Goal: Find specific page/section: Find specific page/section

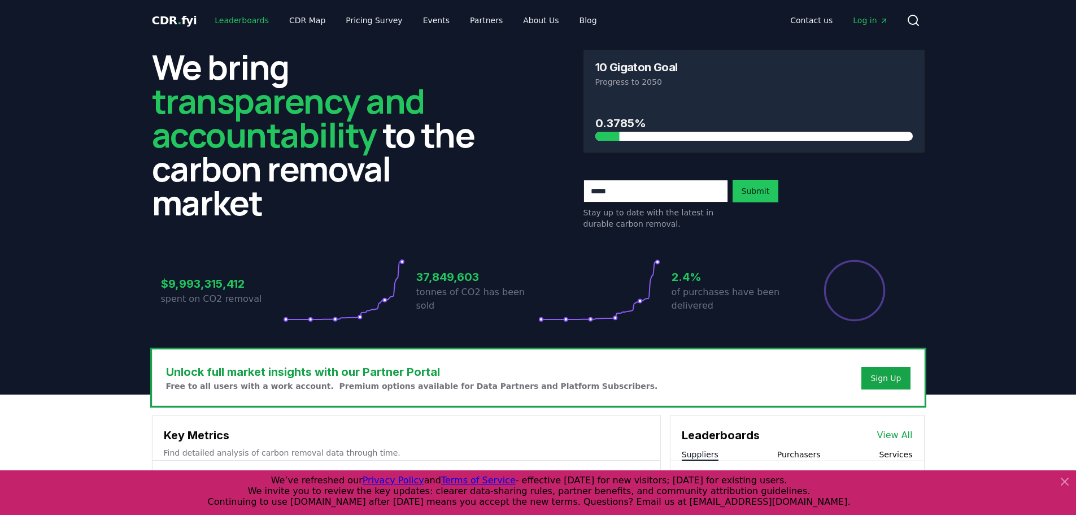
click at [237, 17] on link "Leaderboards" at bounding box center [242, 20] width 72 height 20
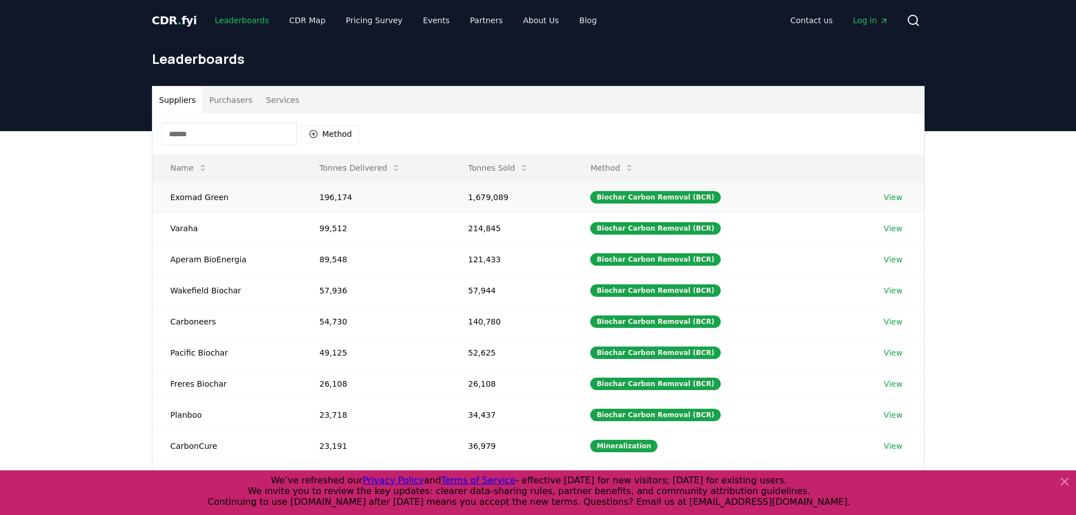
scroll to position [226, 0]
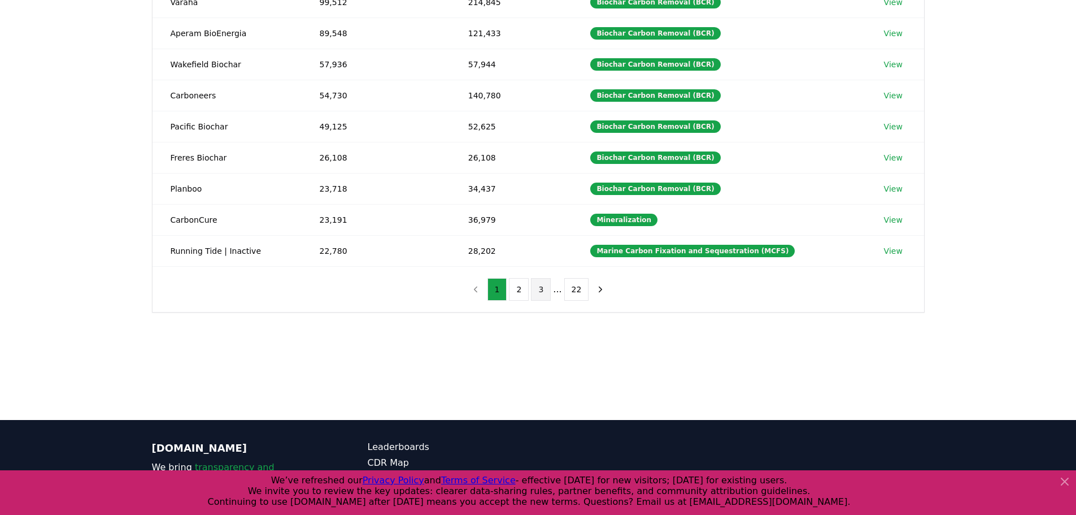
click at [545, 289] on button "3" at bounding box center [541, 289] width 20 height 23
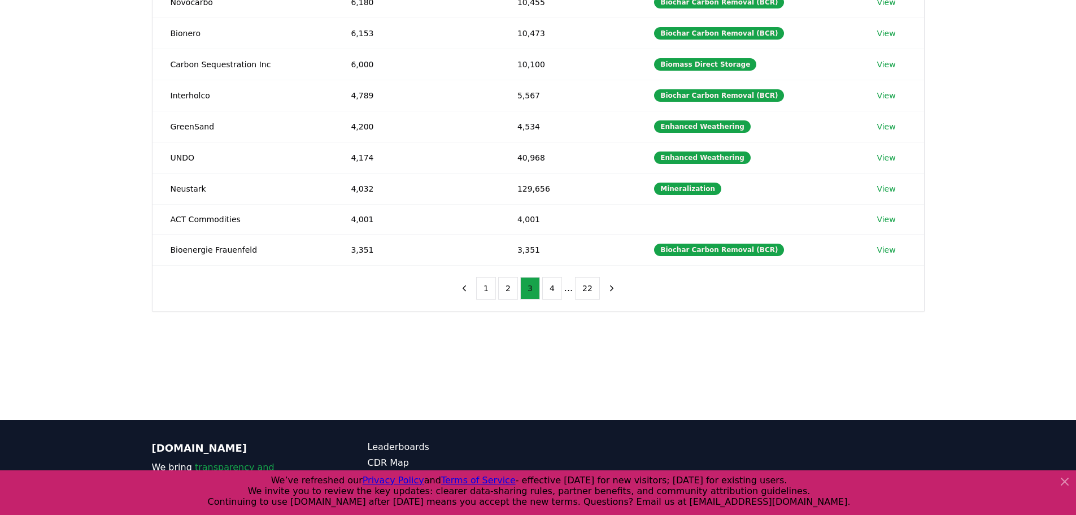
click at [545, 289] on button "4" at bounding box center [552, 288] width 20 height 23
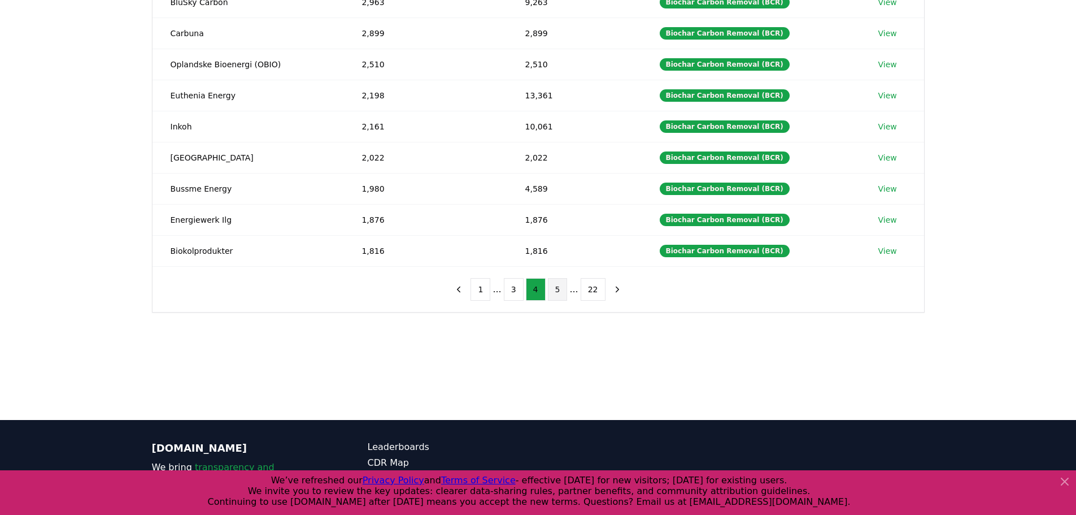
click at [551, 287] on button "5" at bounding box center [558, 289] width 20 height 23
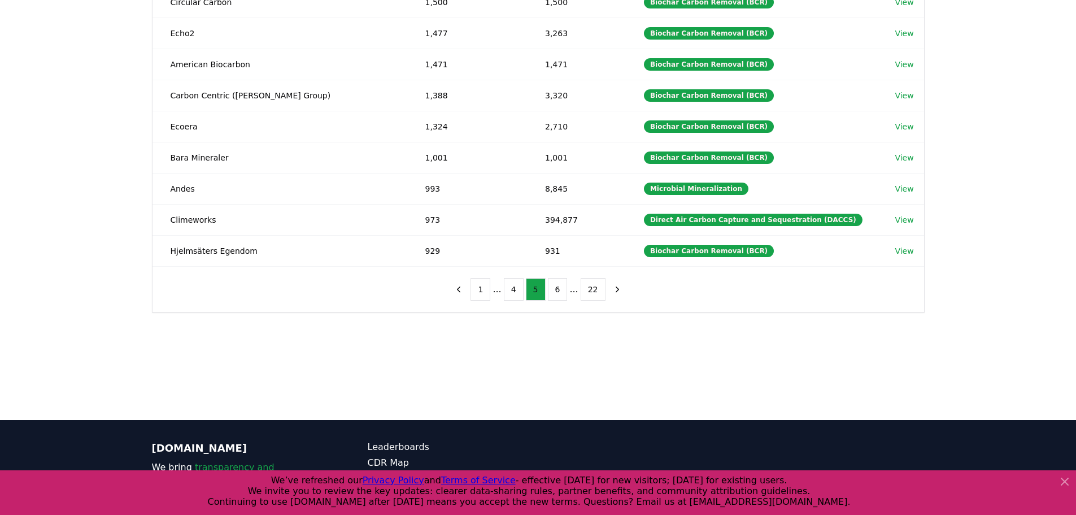
click at [554, 285] on button "6" at bounding box center [558, 289] width 20 height 23
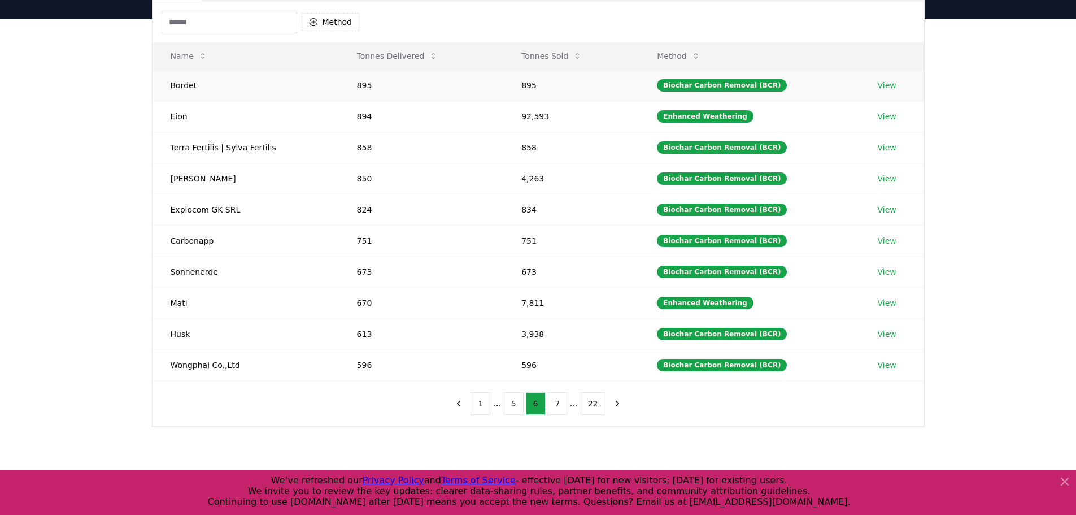
scroll to position [0, 0]
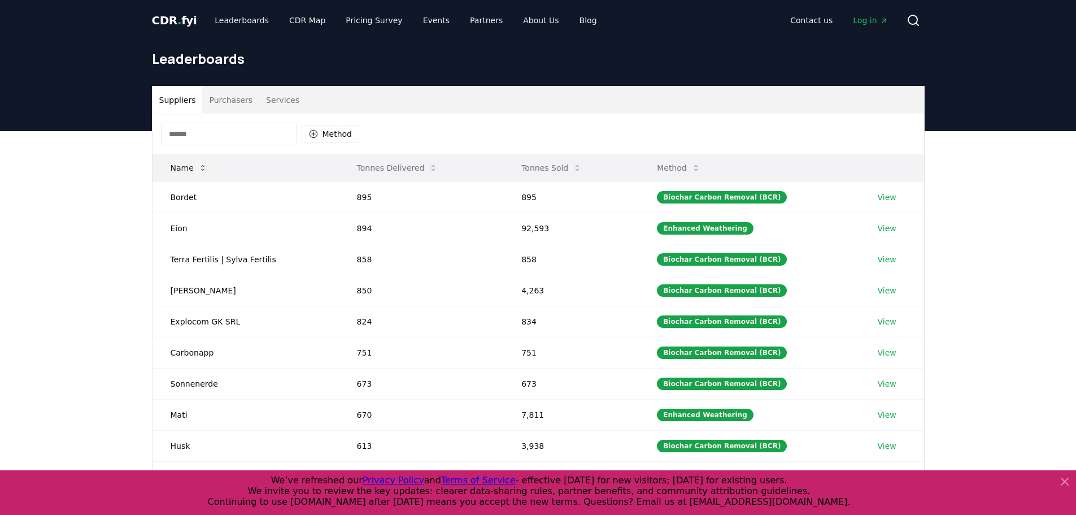
click at [209, 164] on button "Name" at bounding box center [189, 168] width 55 height 23
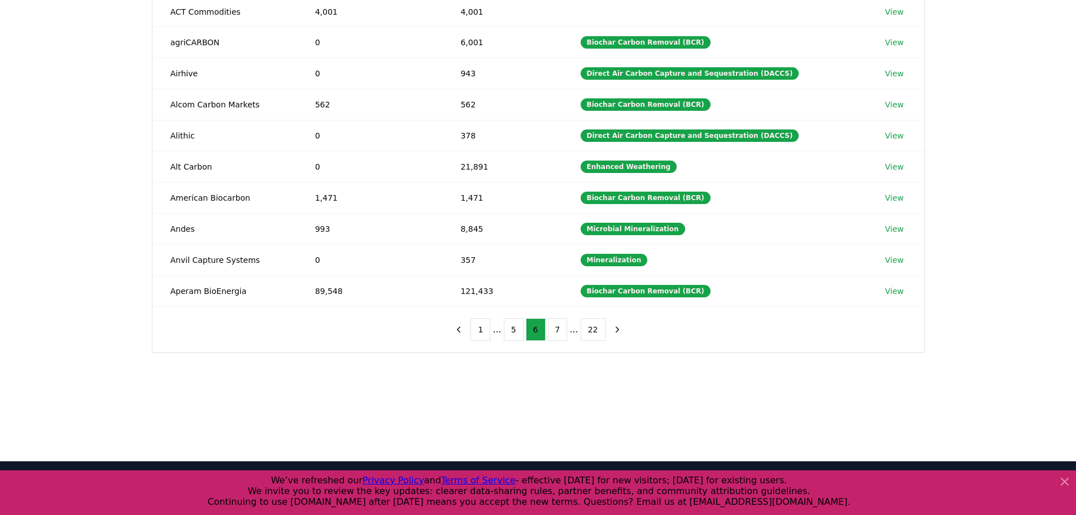
scroll to position [283, 0]
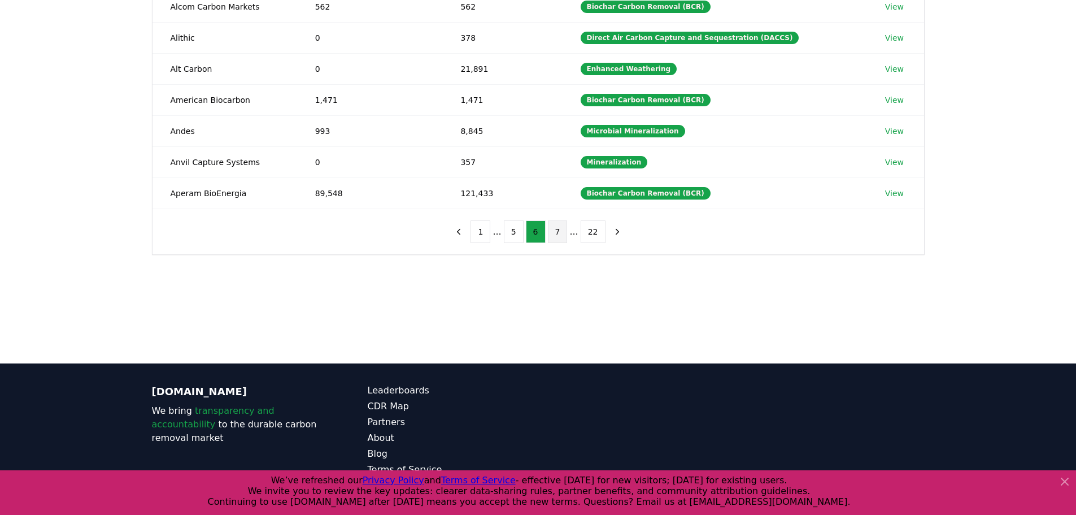
click at [559, 225] on button "7" at bounding box center [558, 231] width 20 height 23
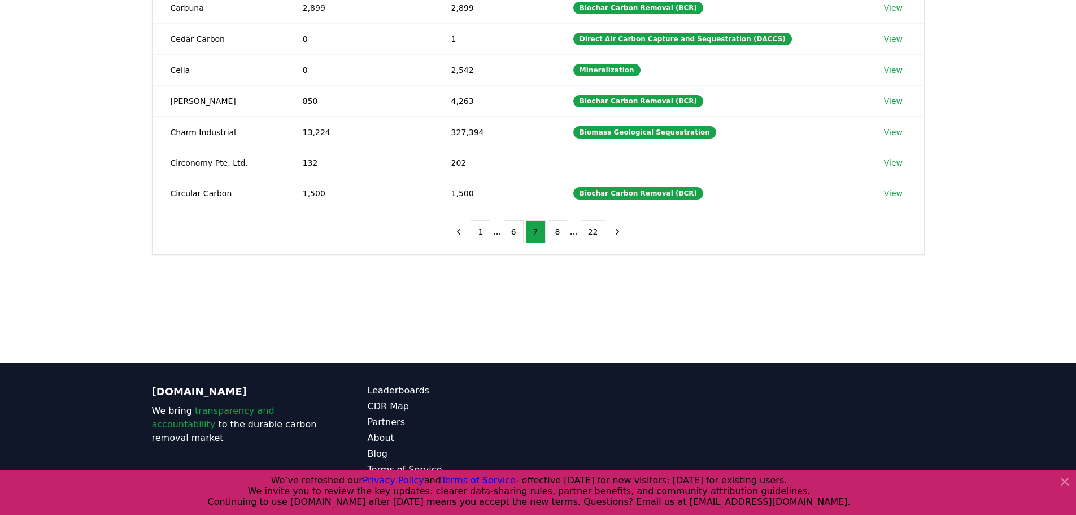
click at [555, 234] on button "8" at bounding box center [558, 231] width 20 height 23
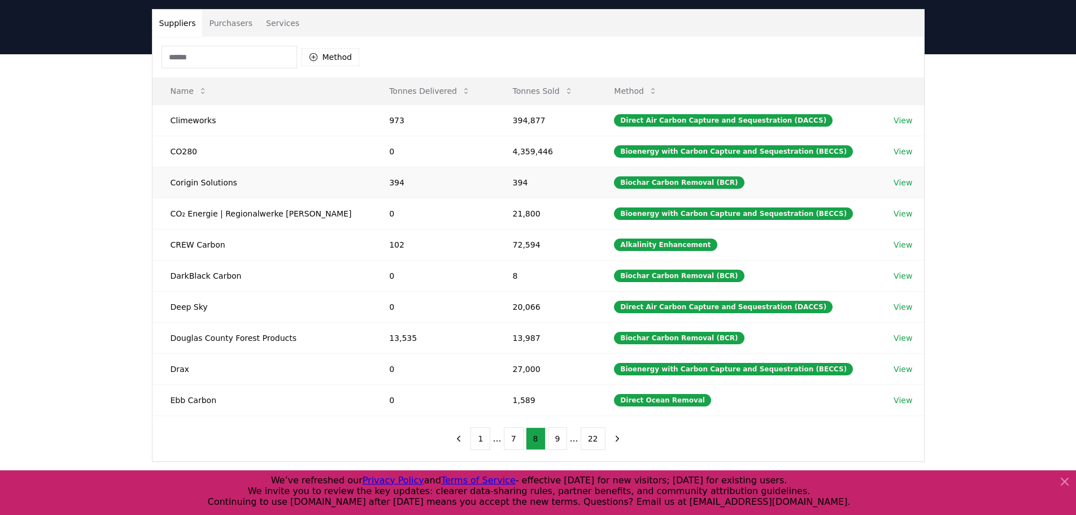
scroll to position [57, 0]
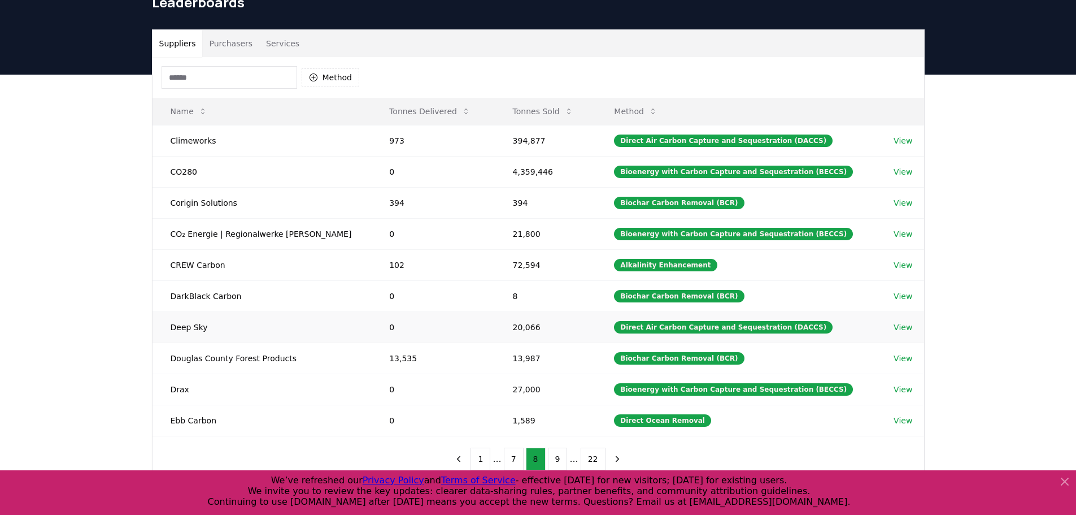
click at [894, 327] on link "View" at bounding box center [903, 327] width 19 height 11
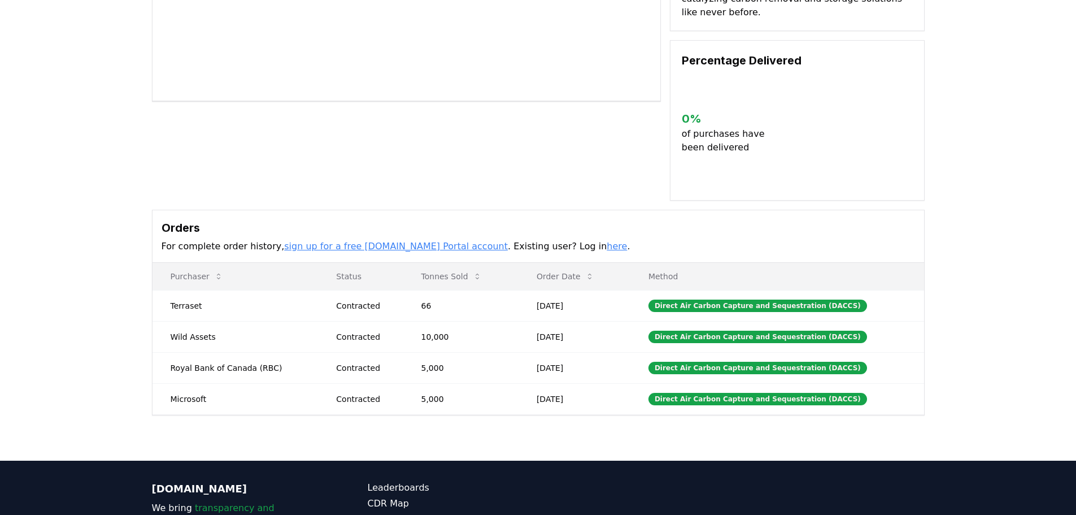
scroll to position [226, 0]
